Goal: Transaction & Acquisition: Purchase product/service

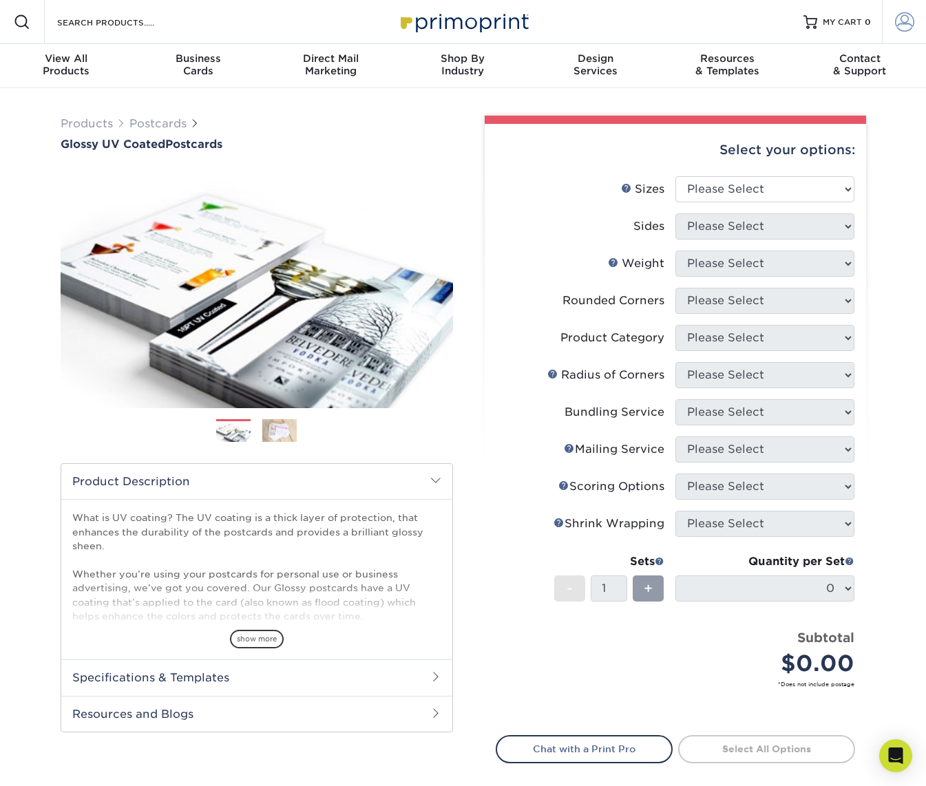
click at [910, 24] on span at bounding box center [904, 21] width 19 height 19
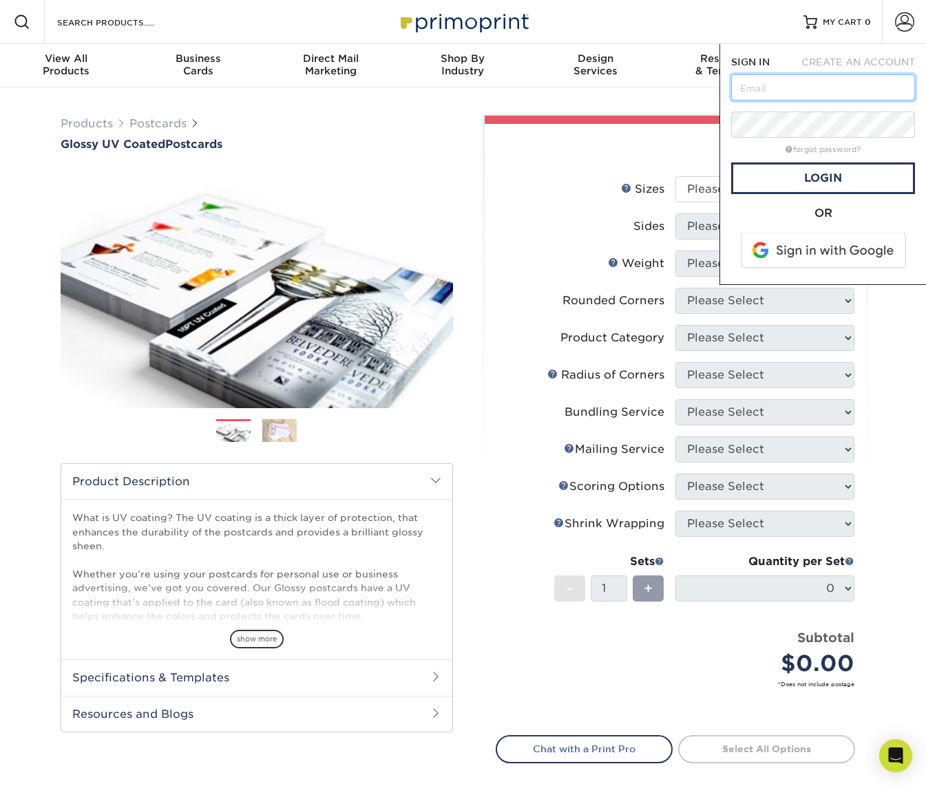
type input "[EMAIL_ADDRESS][DOMAIN_NAME]"
click at [820, 177] on link "Login" at bounding box center [823, 178] width 184 height 32
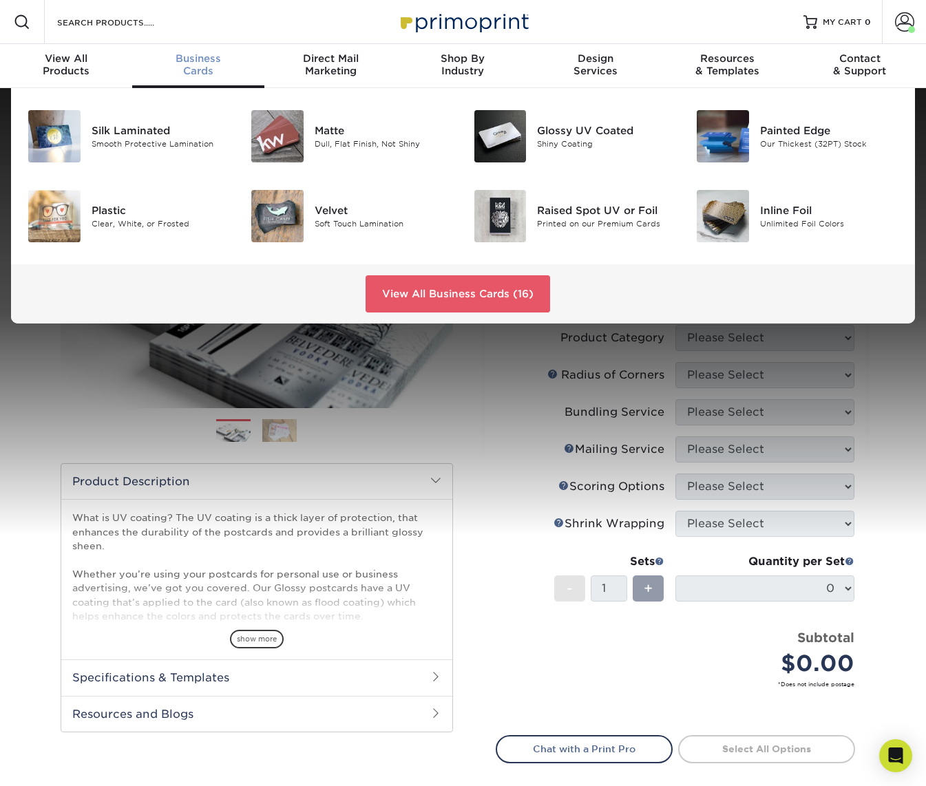
click at [195, 58] on span "Business" at bounding box center [198, 58] width 132 height 12
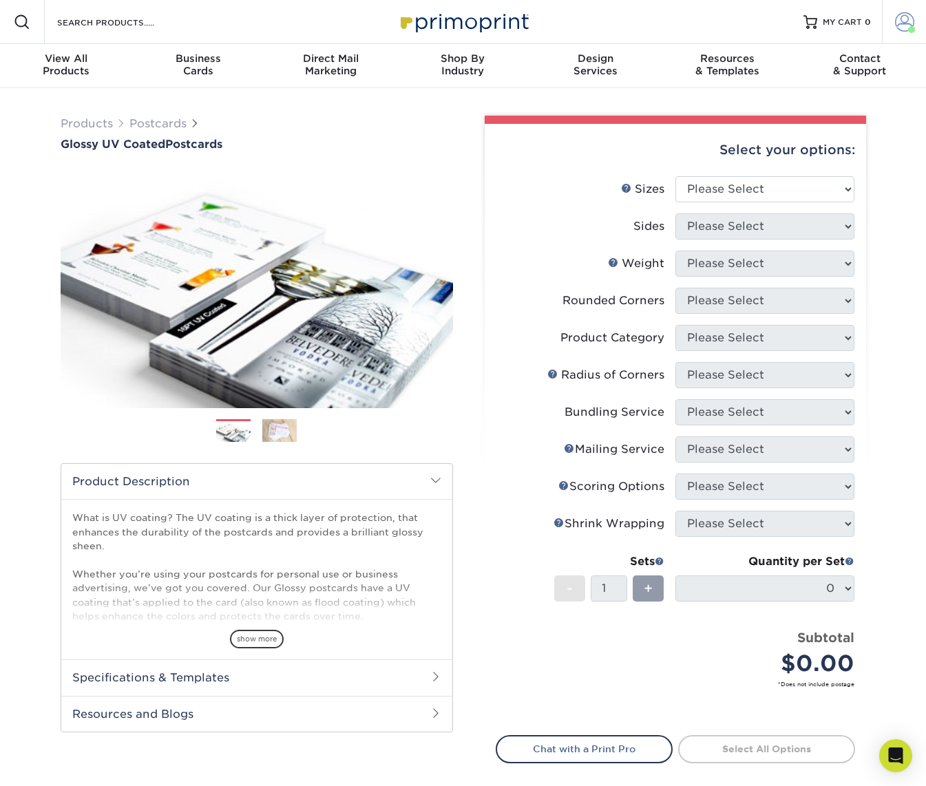
click at [902, 19] on span at bounding box center [904, 21] width 19 height 19
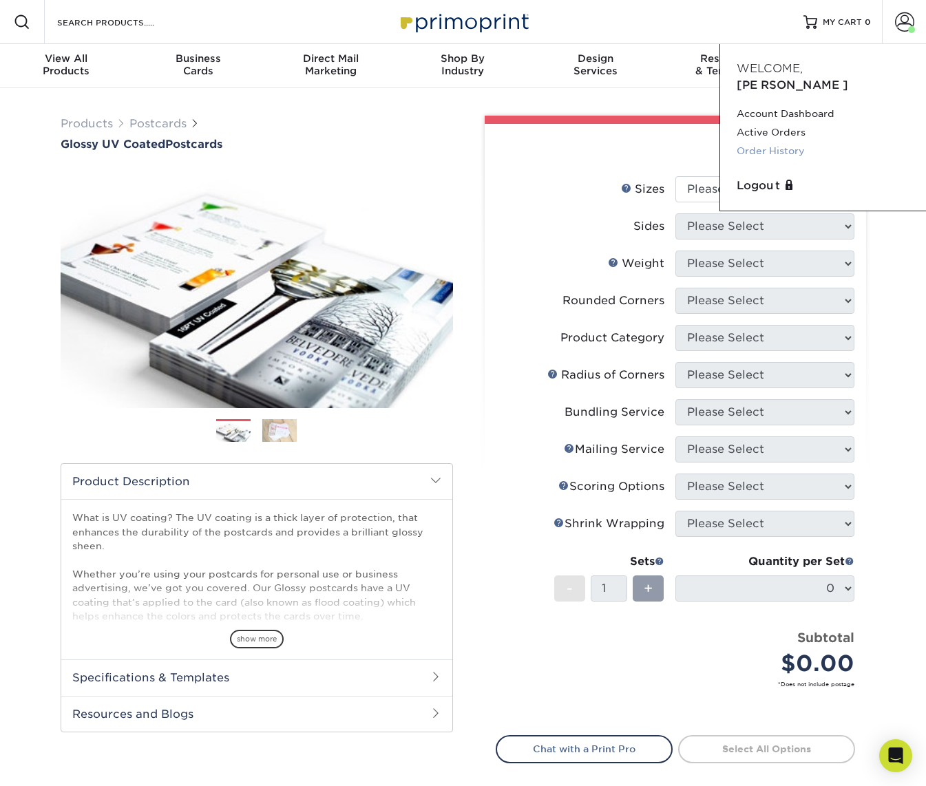
click at [765, 142] on link "Order History" at bounding box center [823, 151] width 173 height 19
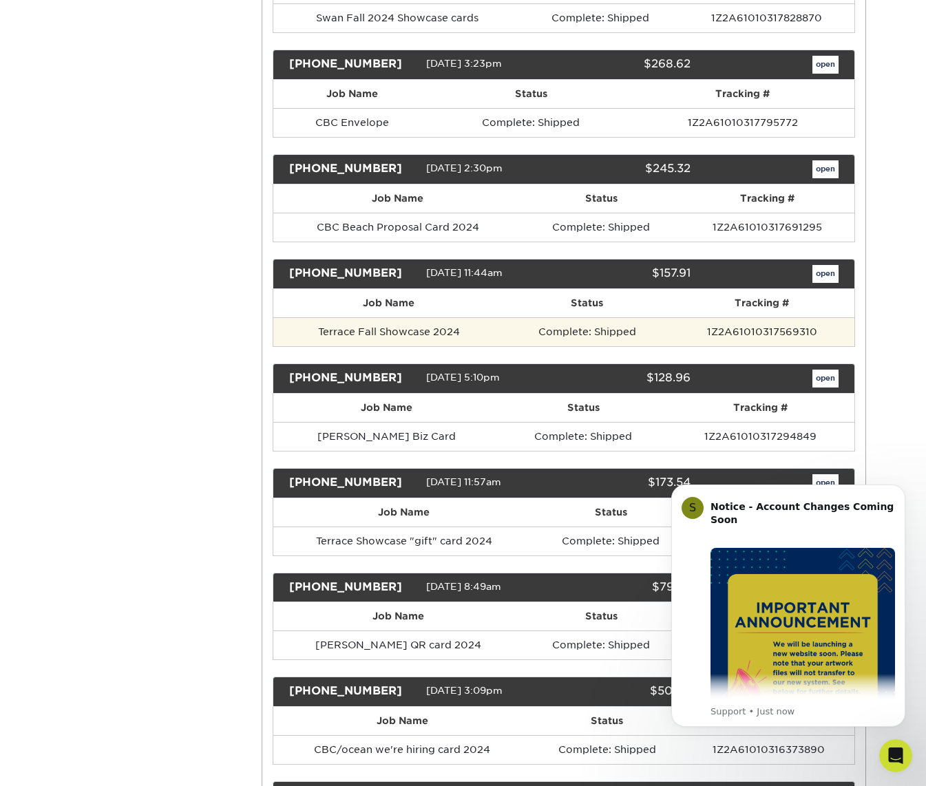
scroll to position [1583, 0]
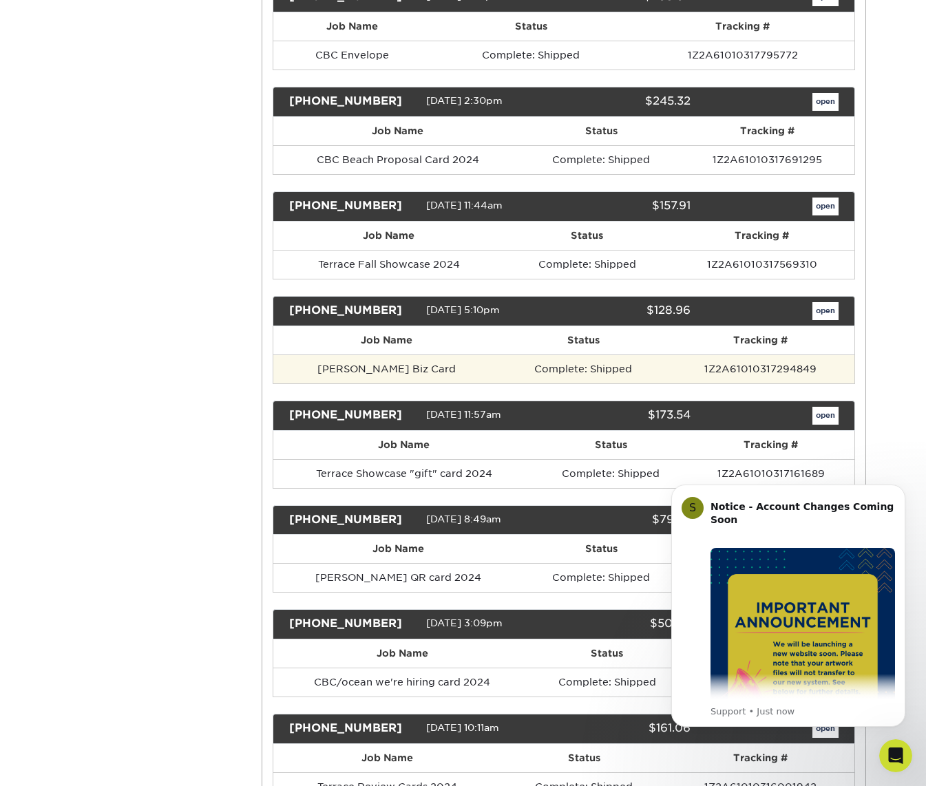
click at [363, 355] on td "Swan Sadie Biz Card" at bounding box center [386, 369] width 226 height 29
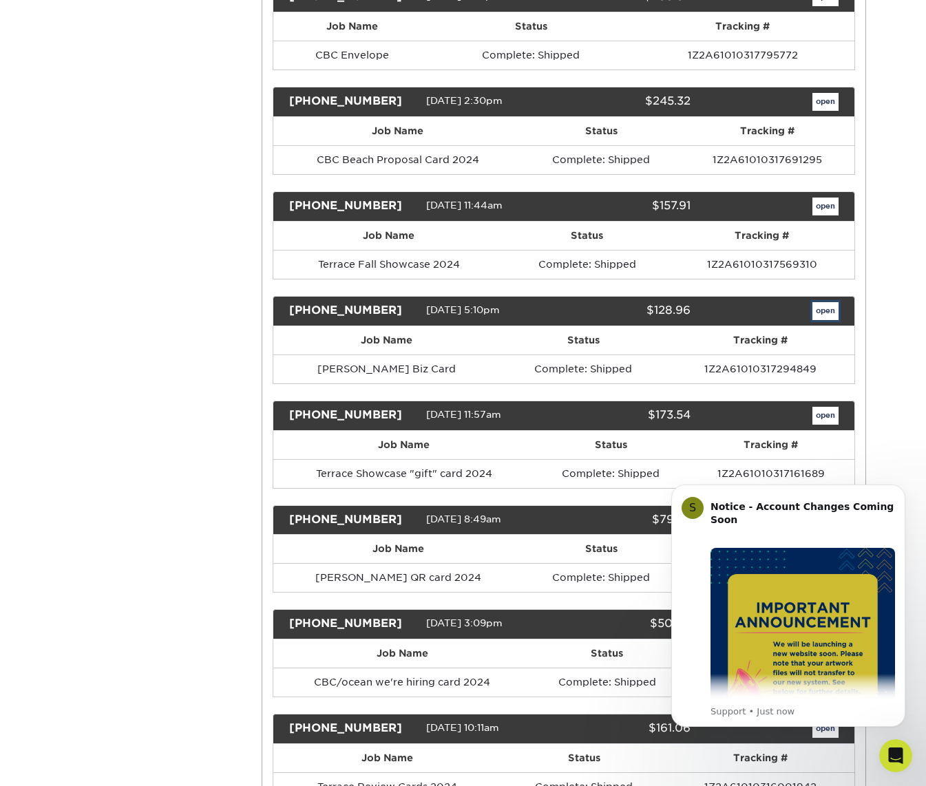
click at [828, 302] on link "open" at bounding box center [825, 311] width 26 height 18
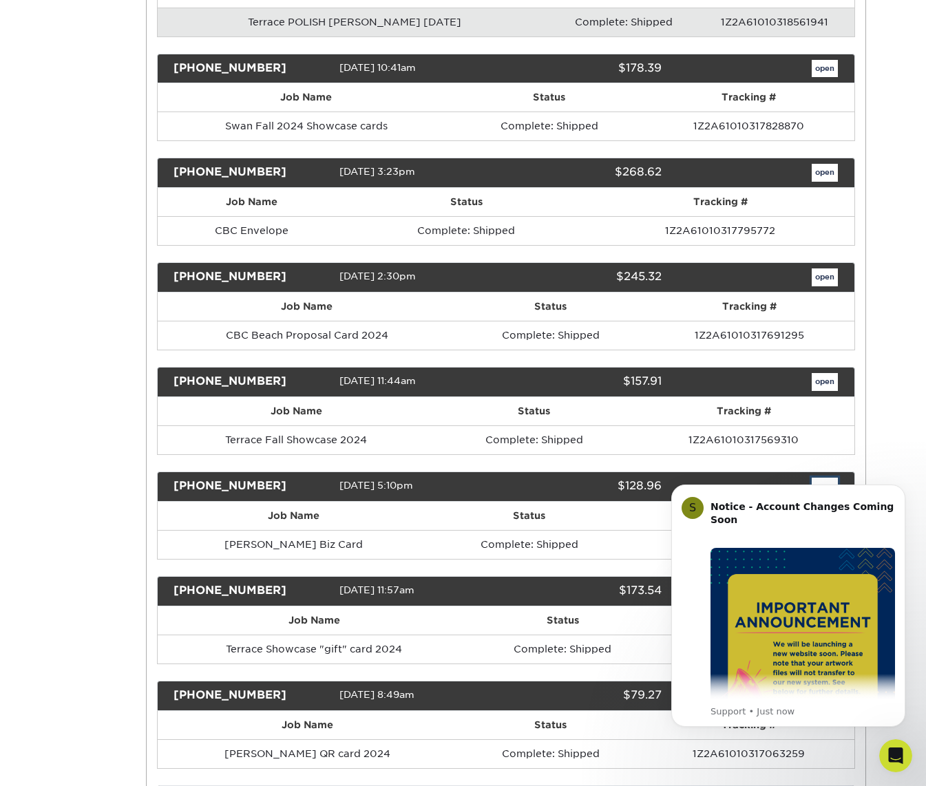
scroll to position [0, 0]
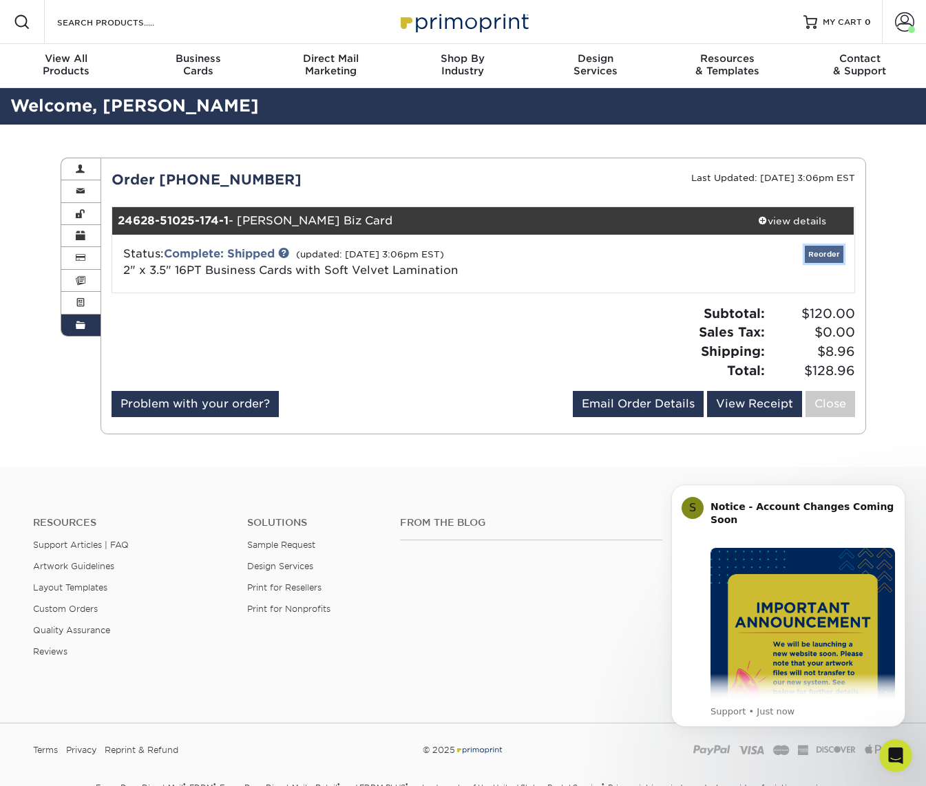
click at [823, 255] on link "Reorder" at bounding box center [824, 254] width 39 height 17
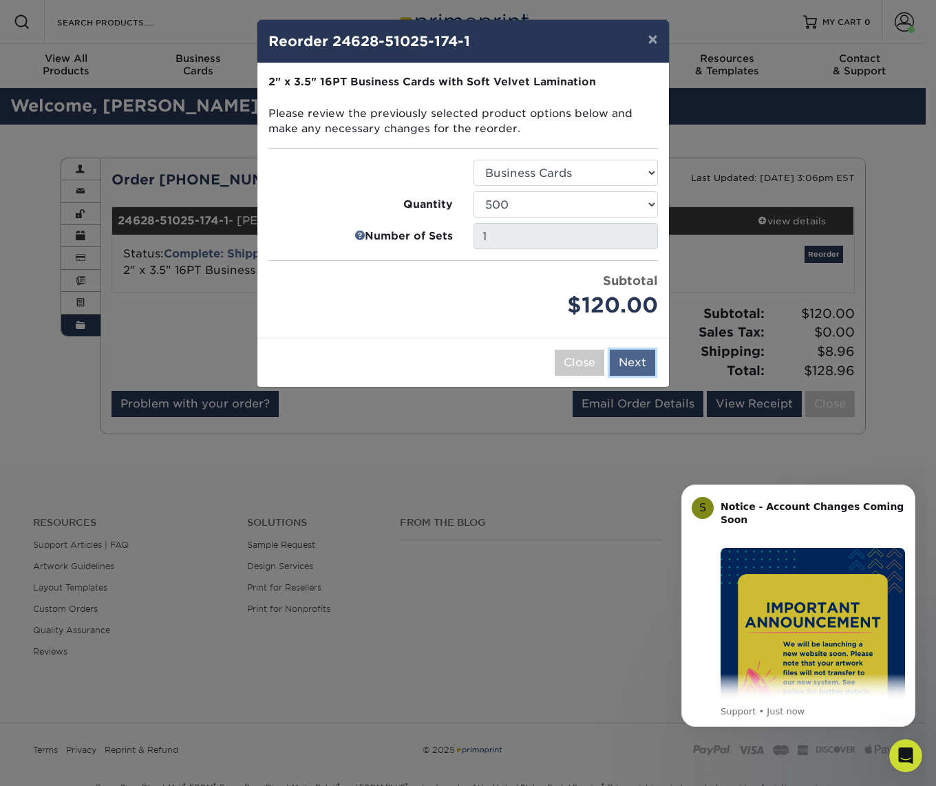
click at [628, 364] on button "Next" at bounding box center [632, 363] width 45 height 26
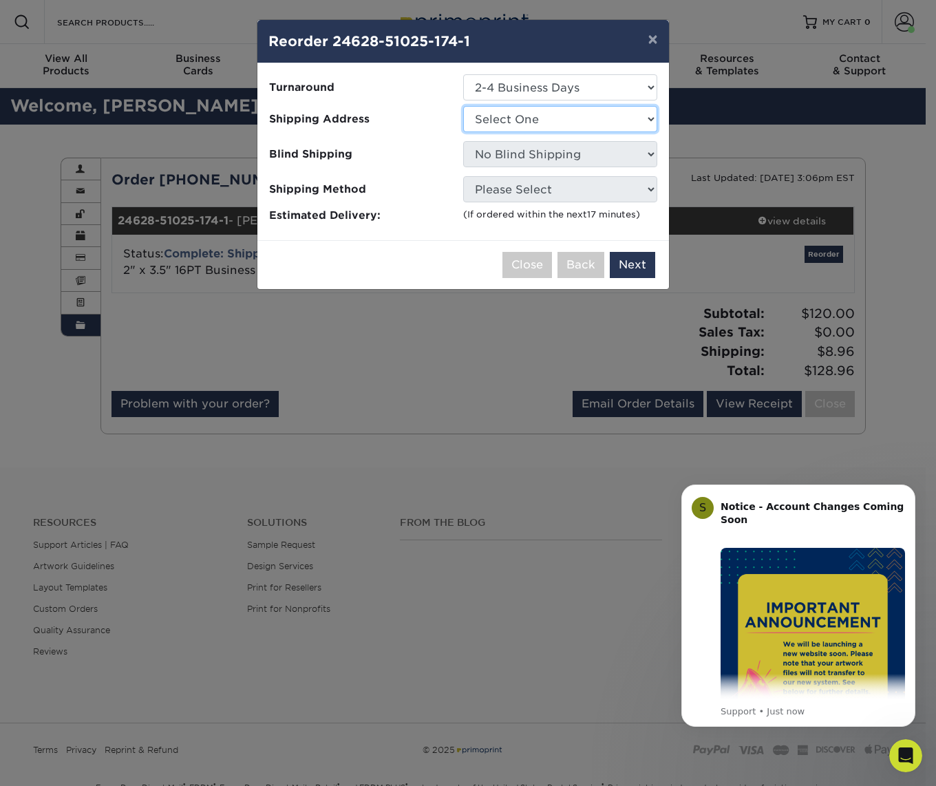
click at [648, 119] on select "Select One CBC/ocean restaurant CMP New LIBE Metropolitan" at bounding box center [560, 119] width 194 height 26
select select "110751"
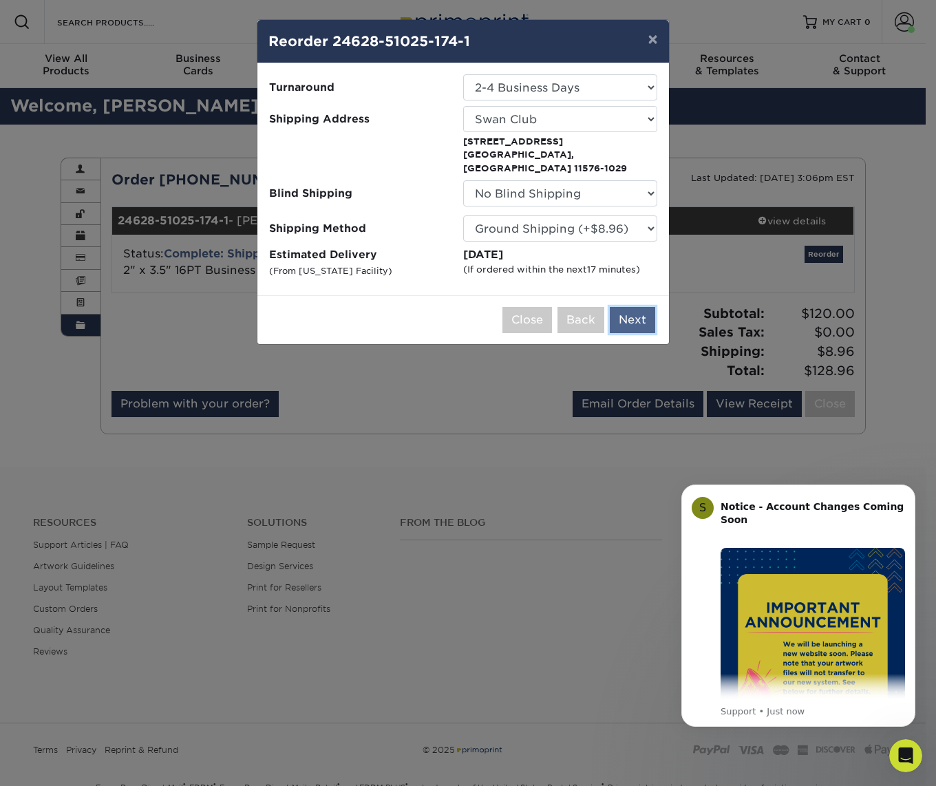
click at [642, 307] on button "Next" at bounding box center [632, 320] width 45 height 26
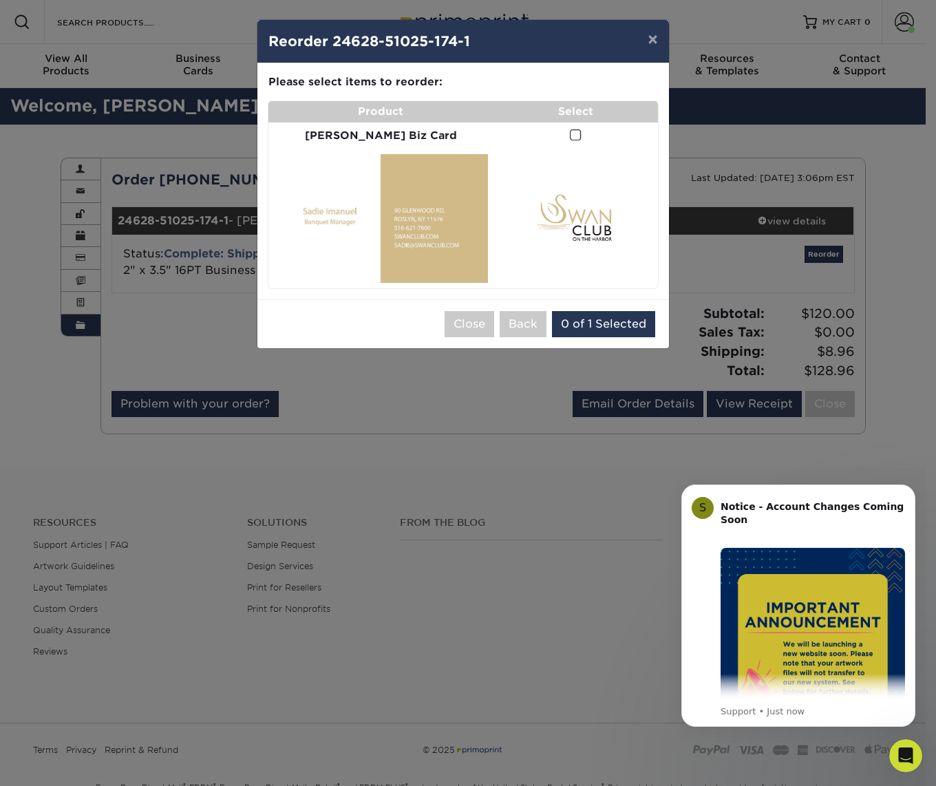
click at [570, 131] on span at bounding box center [576, 135] width 12 height 13
click at [0, 0] on input "checkbox" at bounding box center [0, 0] width 0 height 0
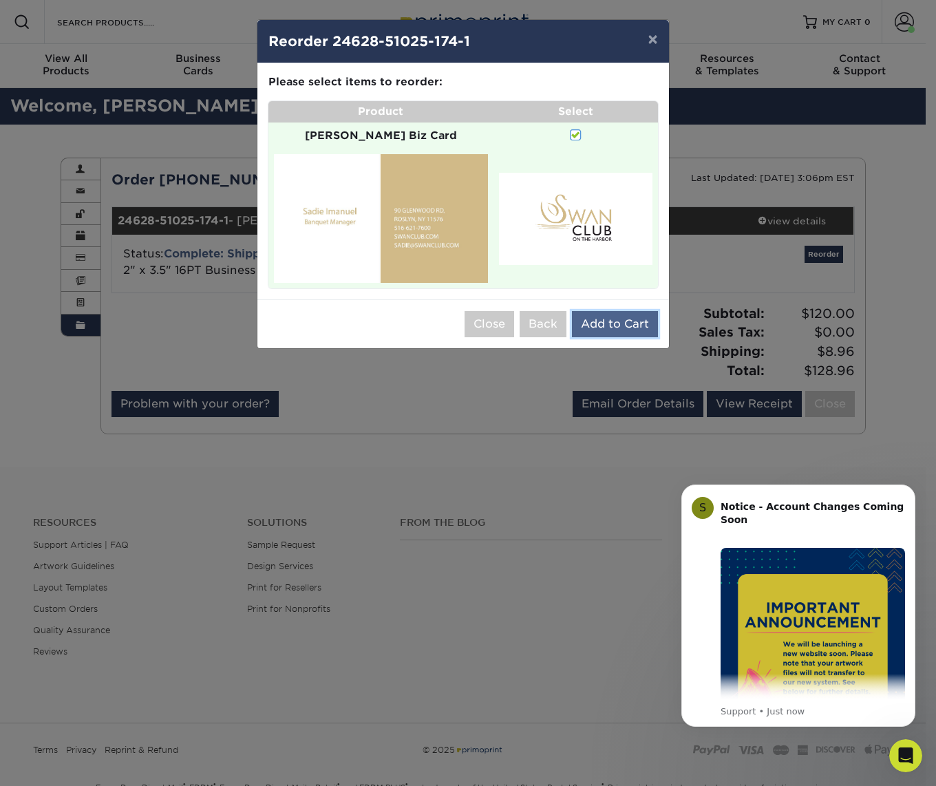
click at [629, 311] on button "Add to Cart" at bounding box center [615, 324] width 86 height 26
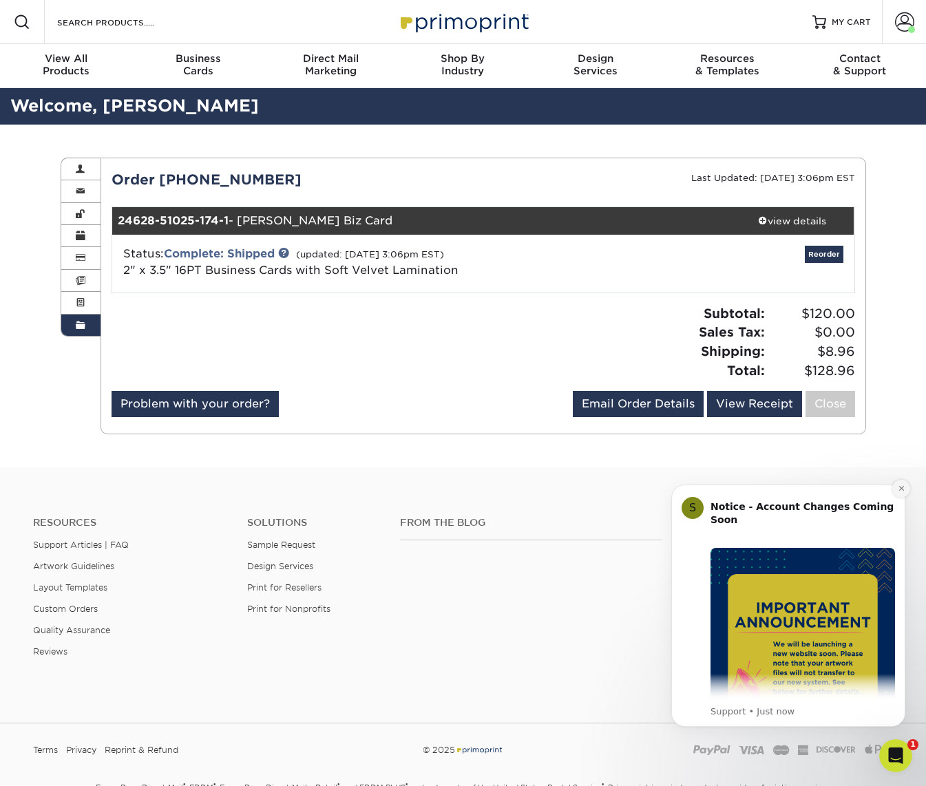
click at [904, 489] on icon "Dismiss notification" at bounding box center [902, 489] width 8 height 8
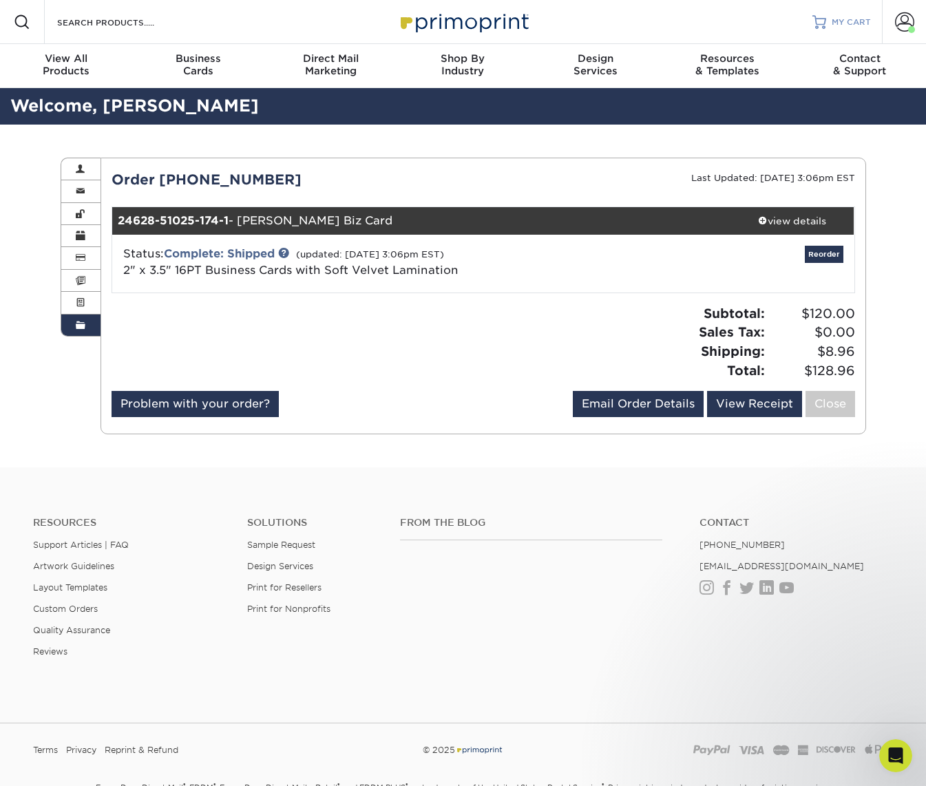
click at [832, 19] on span "MY CART" at bounding box center [851, 23] width 39 height 12
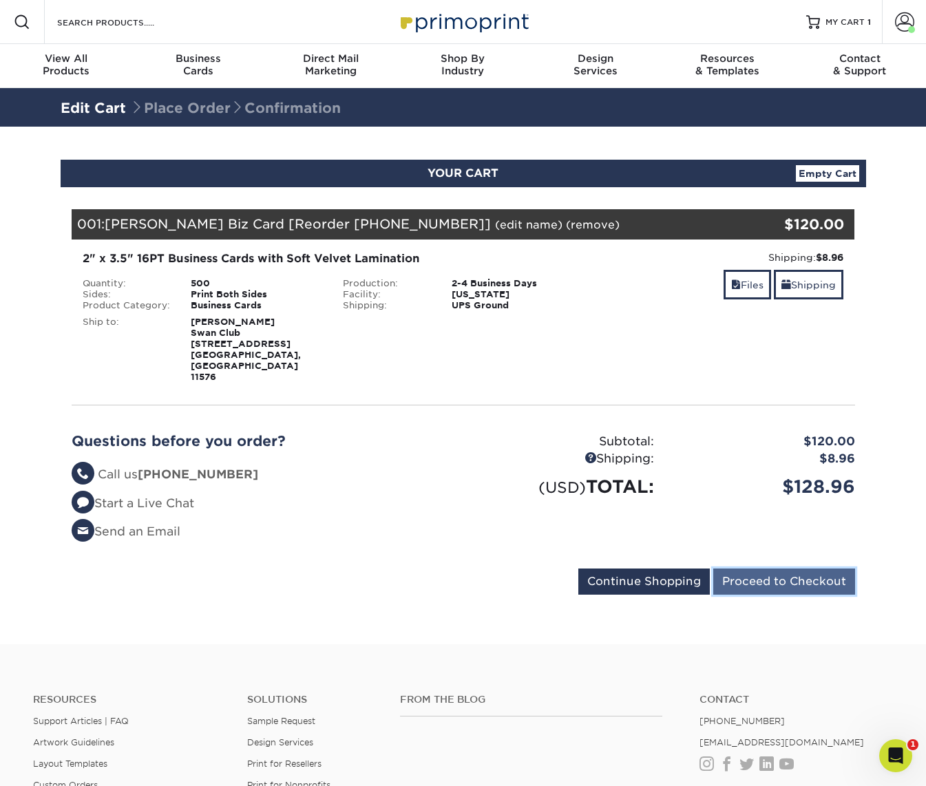
click at [805, 569] on input "Proceed to Checkout" at bounding box center [784, 582] width 142 height 26
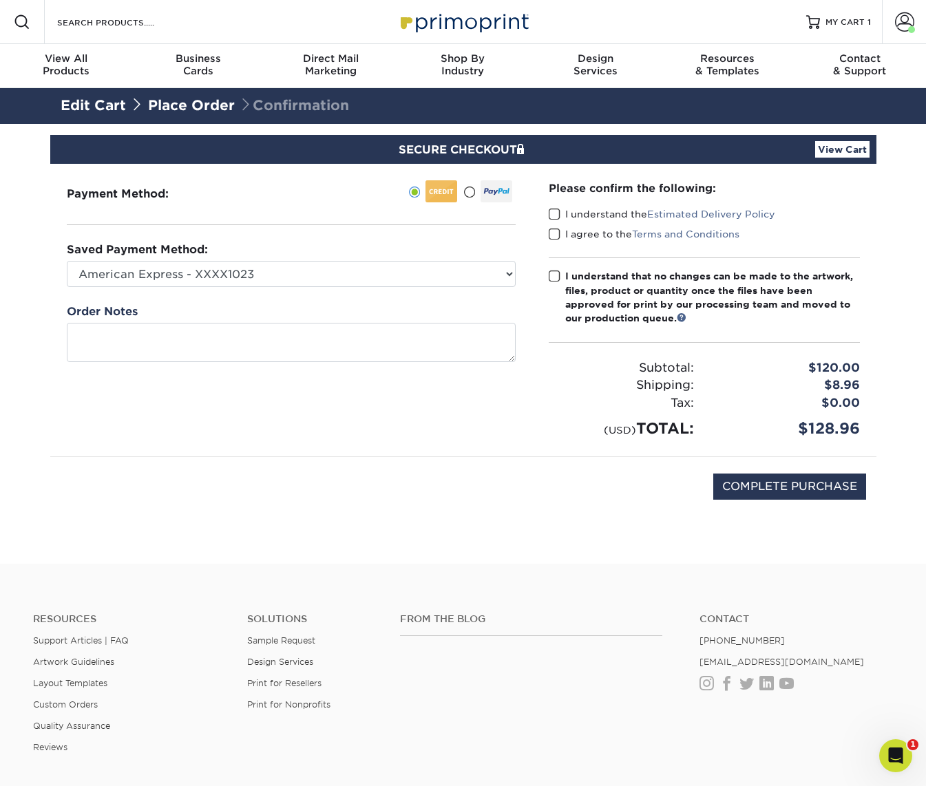
click at [554, 211] on span at bounding box center [555, 214] width 12 height 13
click at [0, 0] on input "I understand the Estimated Delivery Policy" at bounding box center [0, 0] width 0 height 0
click at [556, 233] on span at bounding box center [555, 234] width 12 height 13
click at [0, 0] on input "I agree to the Terms and Conditions" at bounding box center [0, 0] width 0 height 0
click at [556, 277] on span at bounding box center [555, 276] width 12 height 13
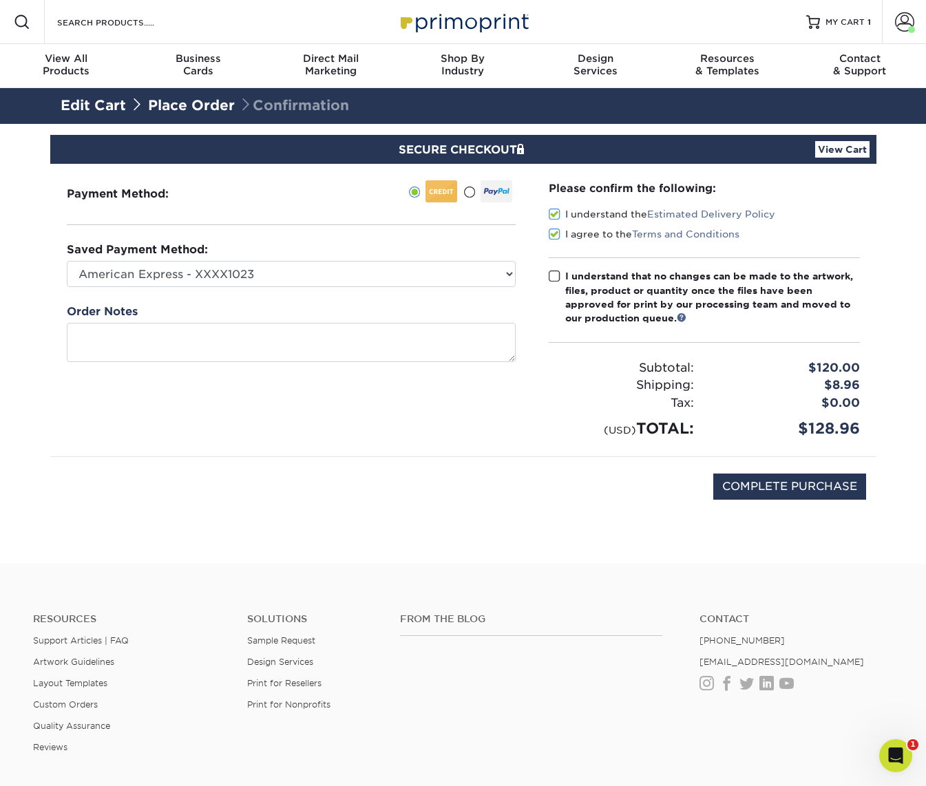
click at [0, 0] on input "I understand that no changes can be made to the artwork, files, product or quan…" at bounding box center [0, 0] width 0 height 0
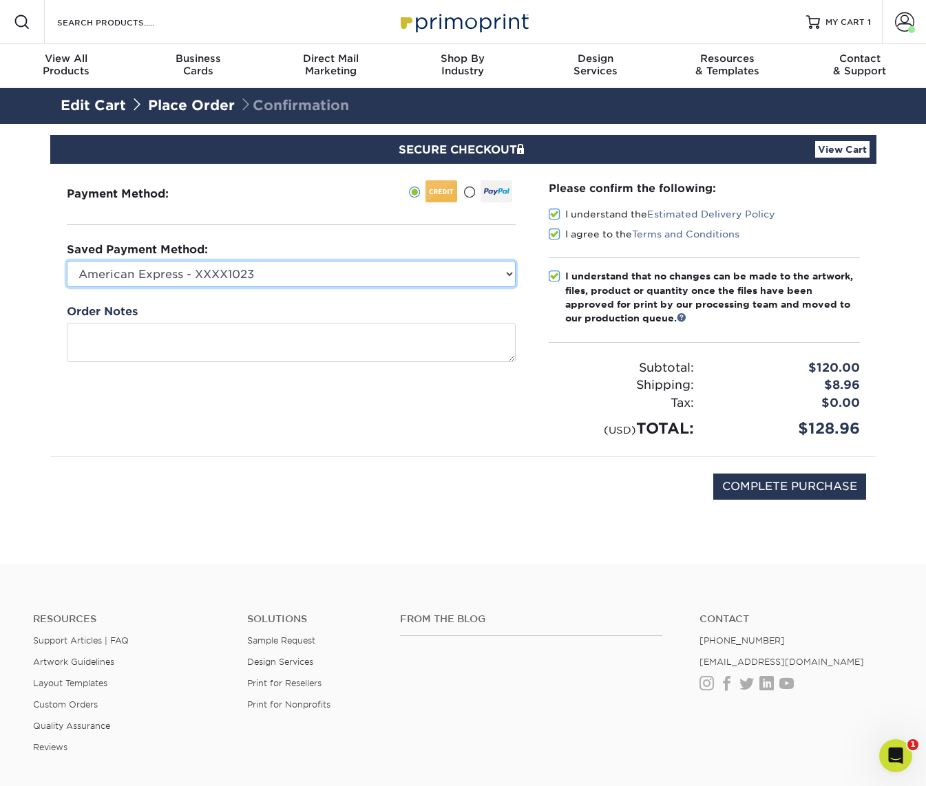
click at [508, 275] on select "American Express - XXXX1023 MasterCard - XXXX9674 Visa - XXXX9118 Visa - XXXX08…" at bounding box center [291, 274] width 449 height 26
select select "67642"
click at [67, 261] on select "American Express - XXXX1023 MasterCard - XXXX9674 Visa - XXXX9118 Visa - XXXX08…" at bounding box center [291, 274] width 449 height 26
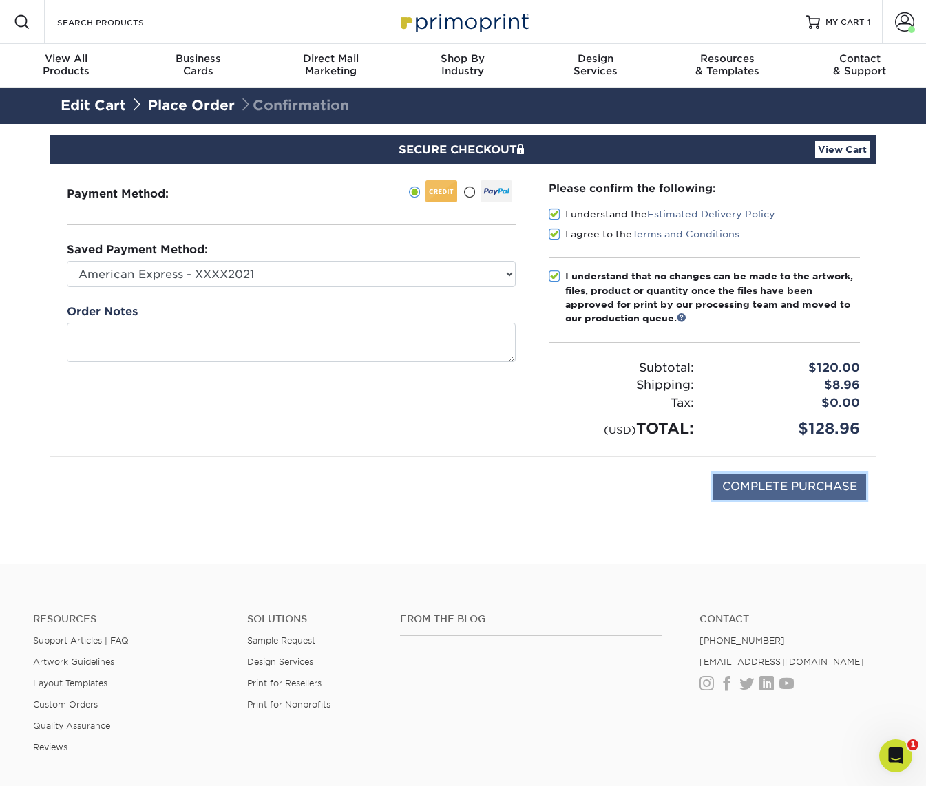
click at [757, 488] on input "COMPLETE PURCHASE" at bounding box center [789, 487] width 153 height 26
type input "PROCESSING, PLEASE WAIT..."
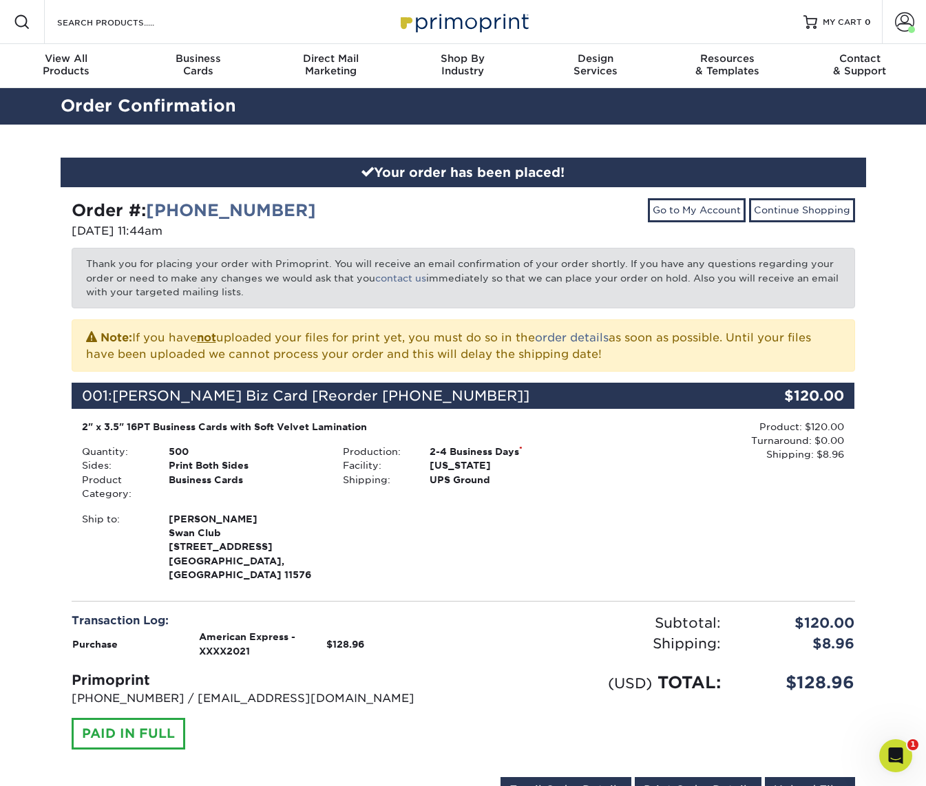
click at [594, 469] on div "Product: $120.00 Turnaround: $0.00 Shipping: $8.96 Discount: - $0.00" at bounding box center [723, 502] width 261 height 165
